Goal: Navigation & Orientation: Find specific page/section

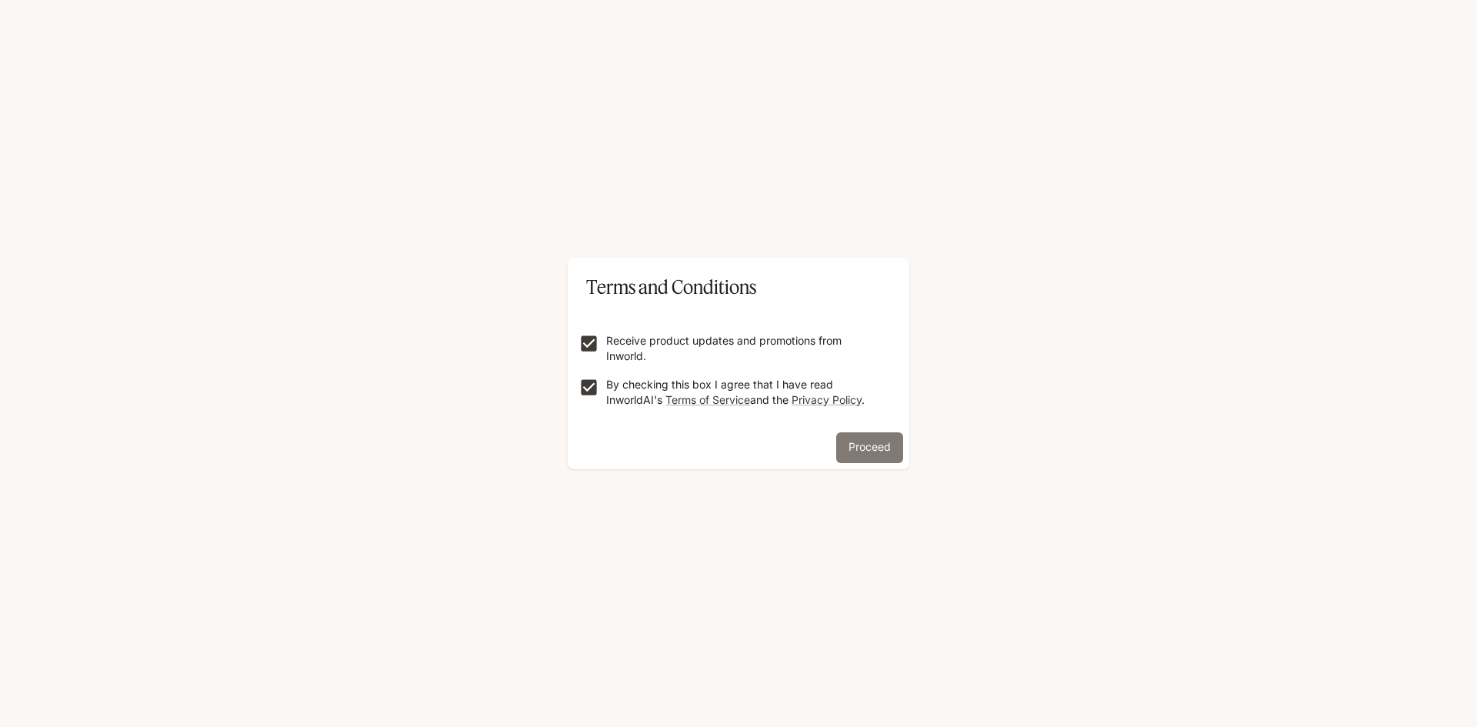
click at [848, 438] on button "Proceed" at bounding box center [869, 447] width 67 height 31
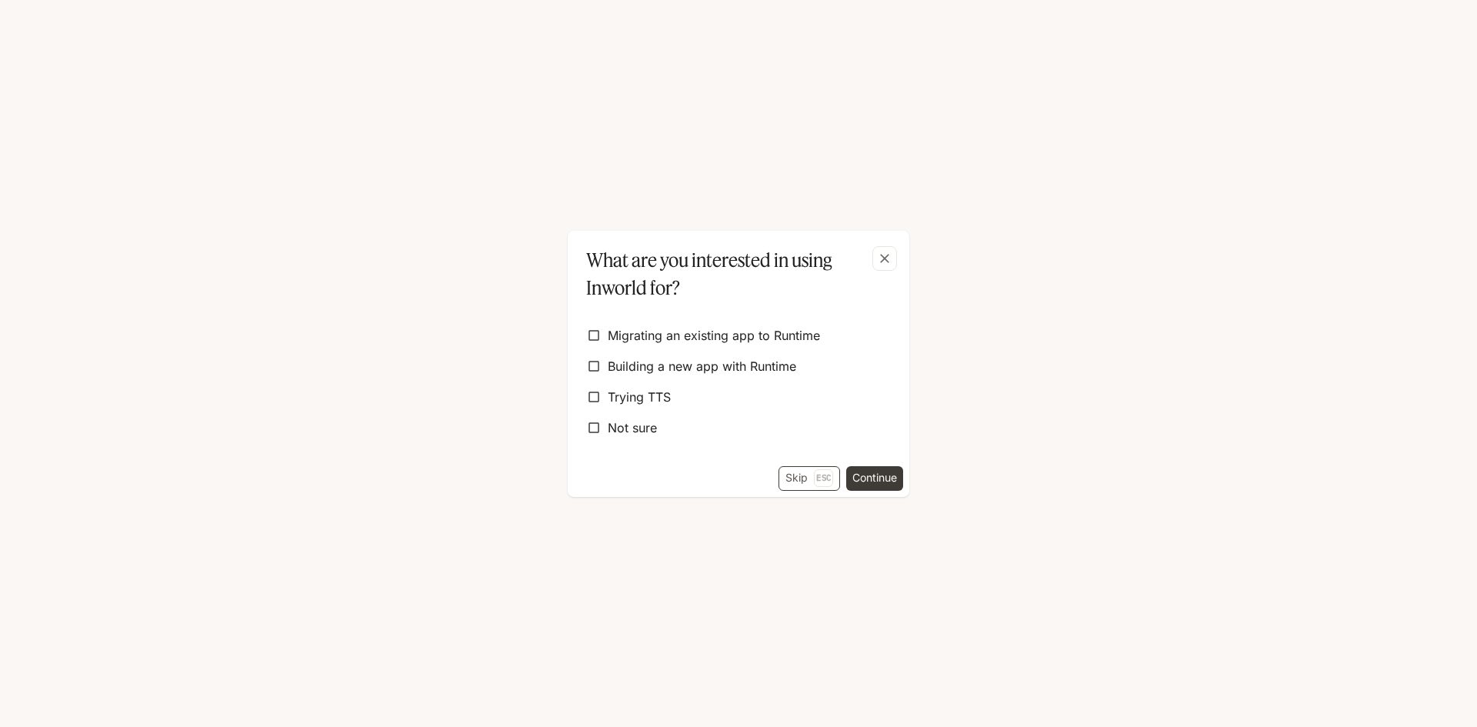
click at [817, 481] on p "Esc" at bounding box center [823, 477] width 19 height 17
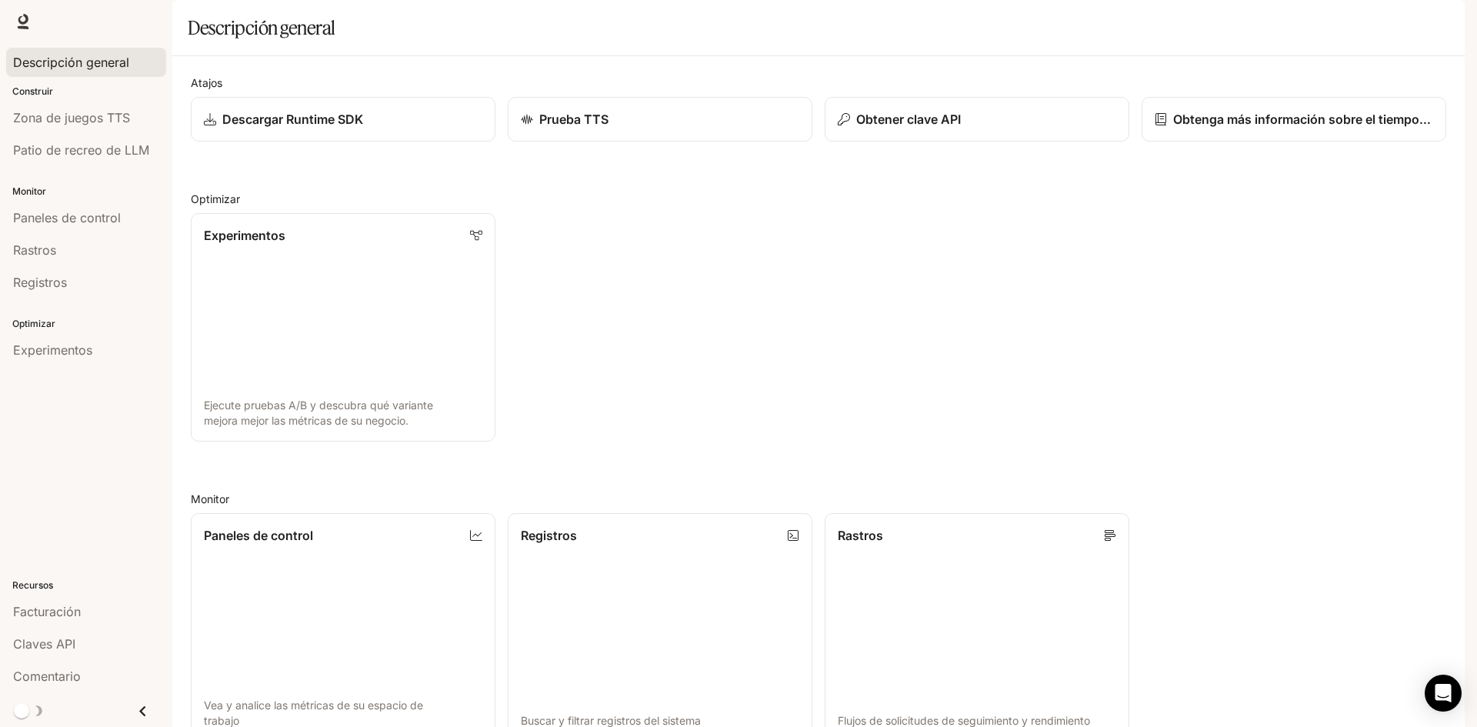
click at [72, 65] on font "Descripción general" at bounding box center [71, 62] width 116 height 15
click at [68, 118] on font "Zona de juegos TTS" at bounding box center [71, 117] width 117 height 15
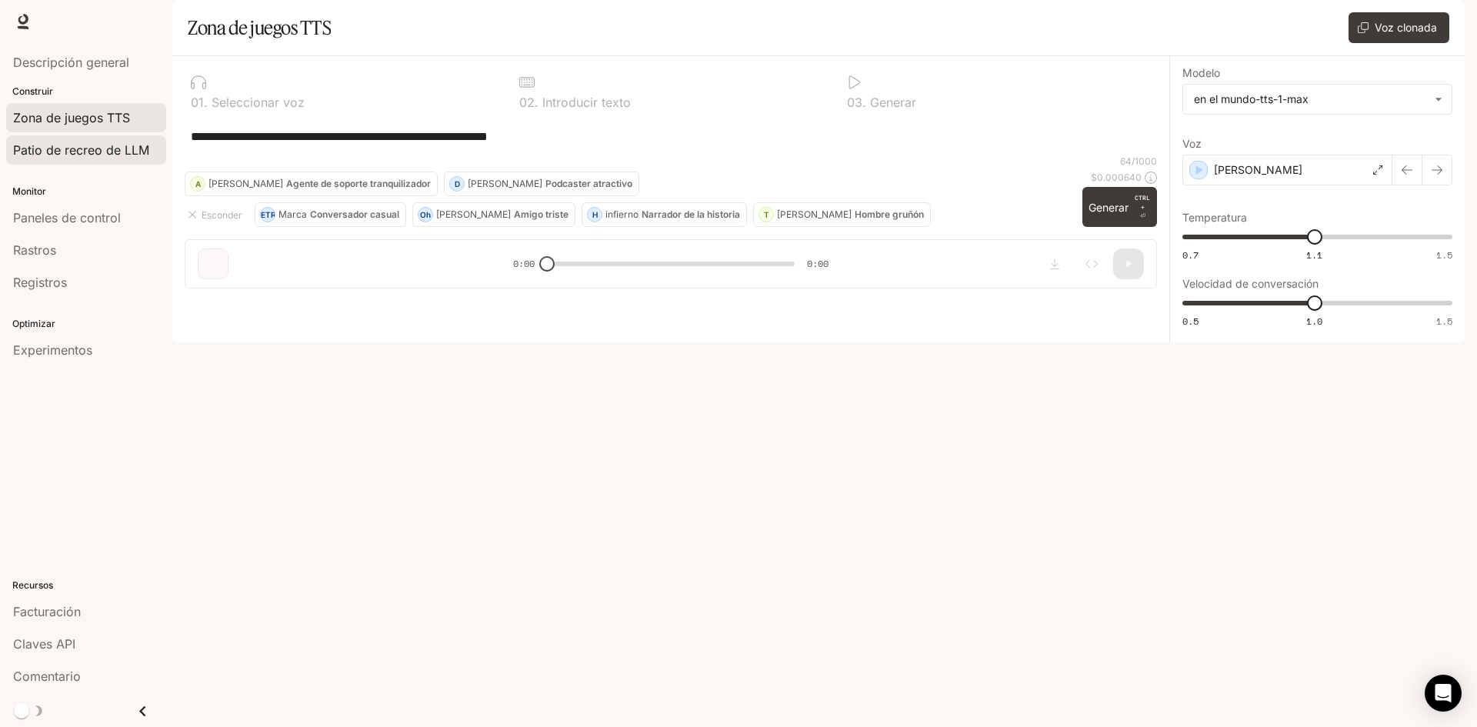
click at [55, 149] on font "Patio de recreo de LLM" at bounding box center [81, 149] width 136 height 15
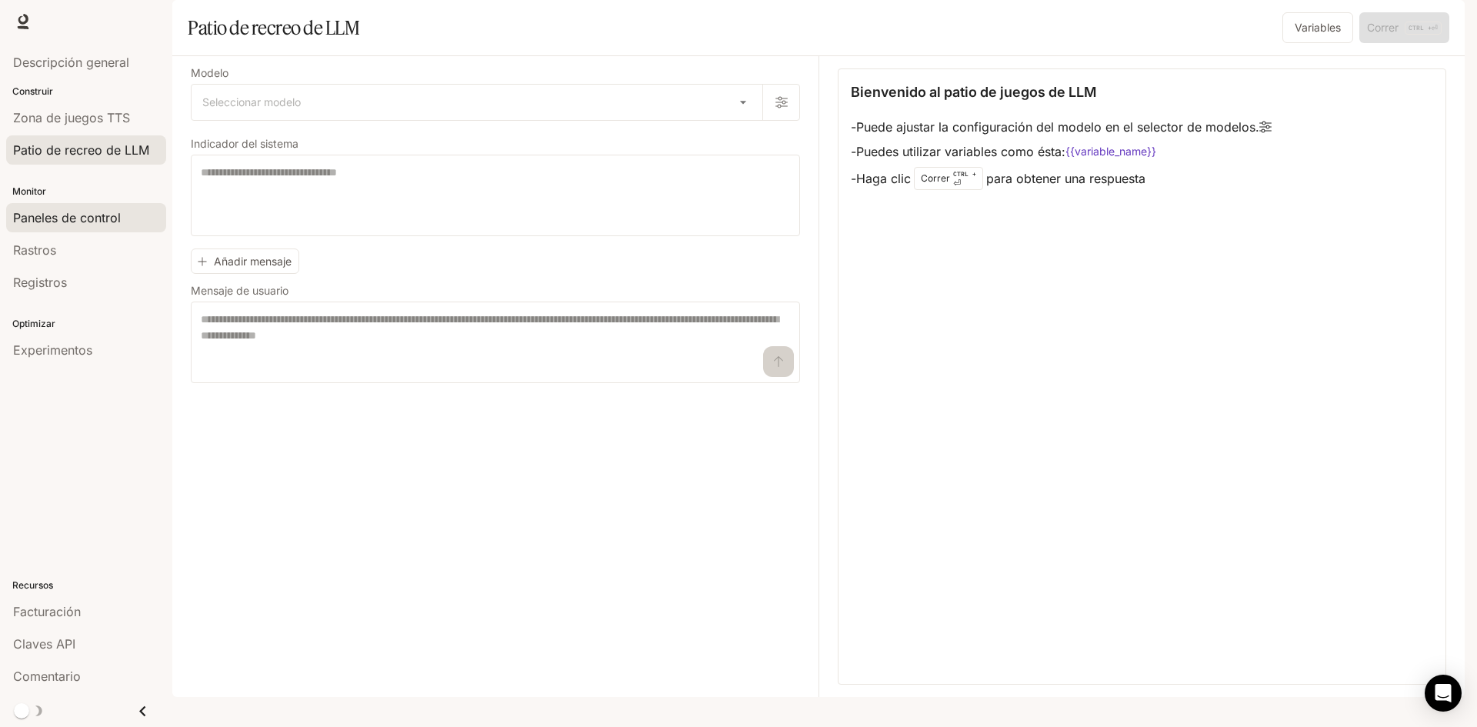
click at [77, 217] on font "Paneles de control" at bounding box center [67, 217] width 108 height 15
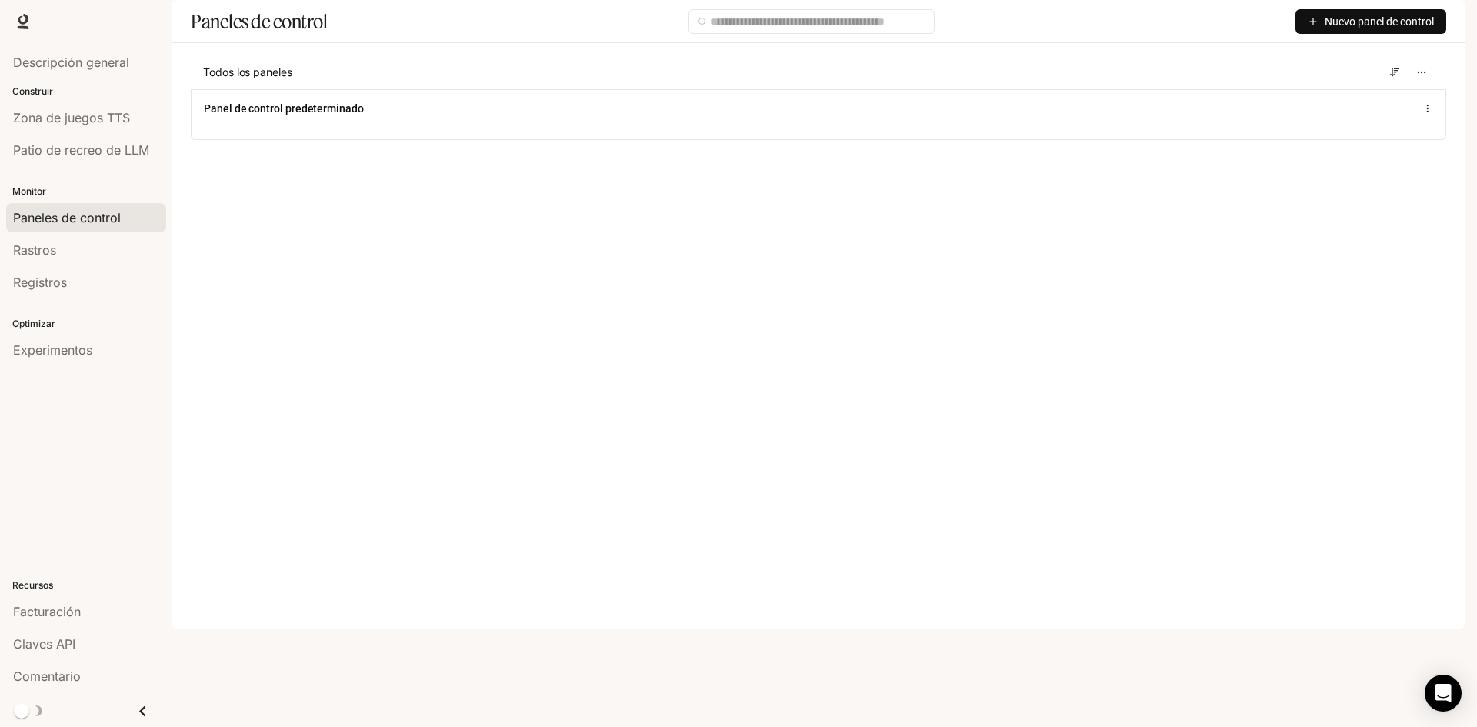
click at [1422, 163] on main "Paneles de control Nuevo panel de control Todos los paneles Panel de control pr…" at bounding box center [818, 81] width 1292 height 163
